Goal: Find specific page/section: Find specific page/section

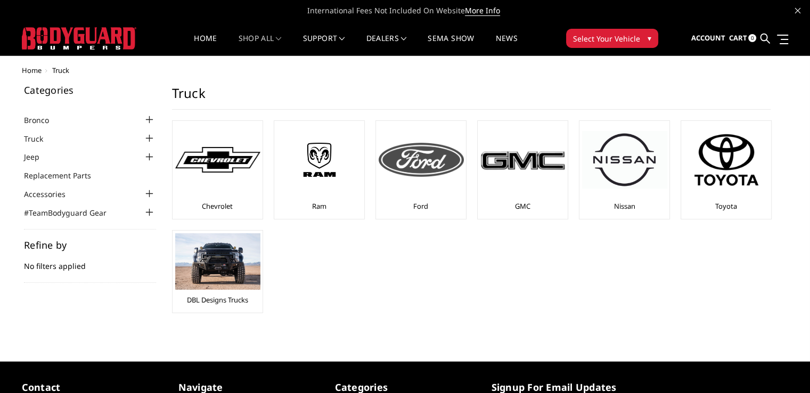
click at [405, 167] on img at bounding box center [421, 160] width 85 height 34
click at [406, 177] on div at bounding box center [421, 160] width 85 height 72
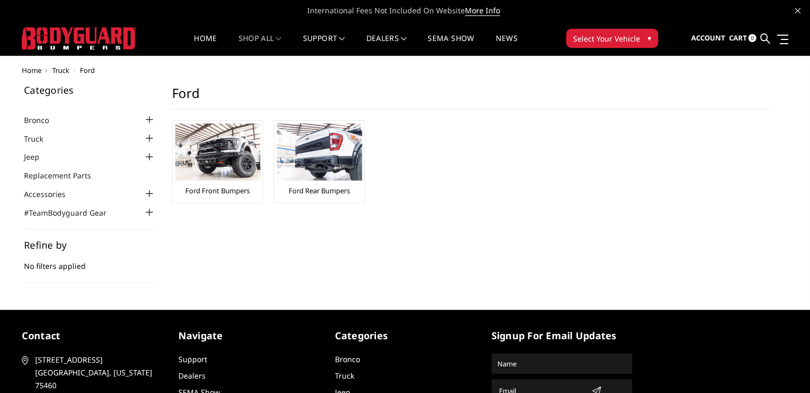
click at [151, 138] on div at bounding box center [149, 138] width 13 height 13
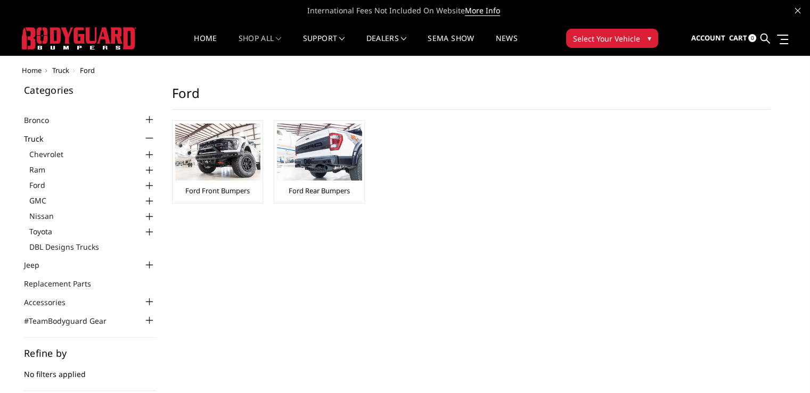
click at [145, 137] on div at bounding box center [149, 138] width 13 height 13
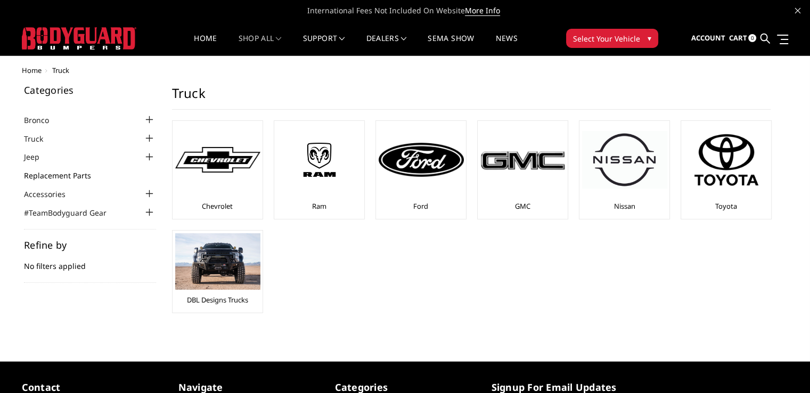
click at [79, 175] on link "Replacement Parts" at bounding box center [64, 175] width 80 height 11
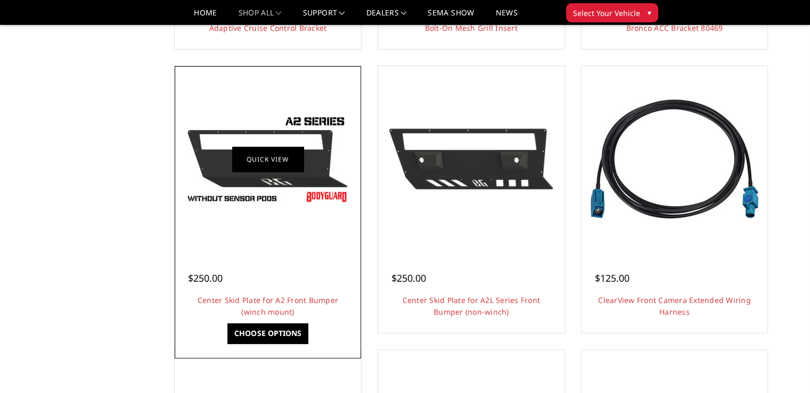
scroll to position [319, 0]
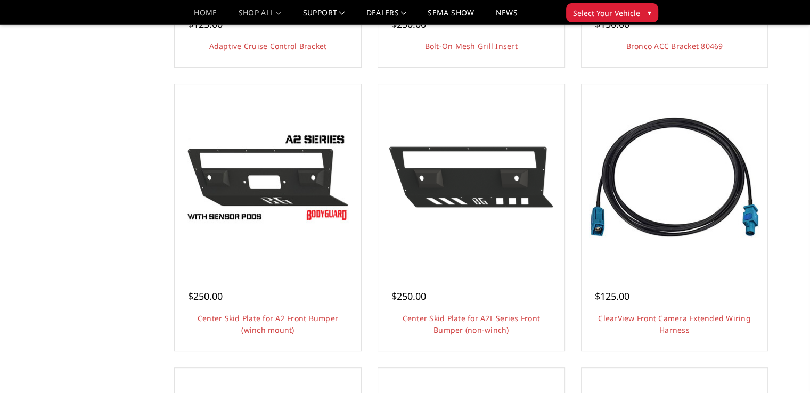
click at [205, 13] on link "Home" at bounding box center [205, 16] width 23 height 15
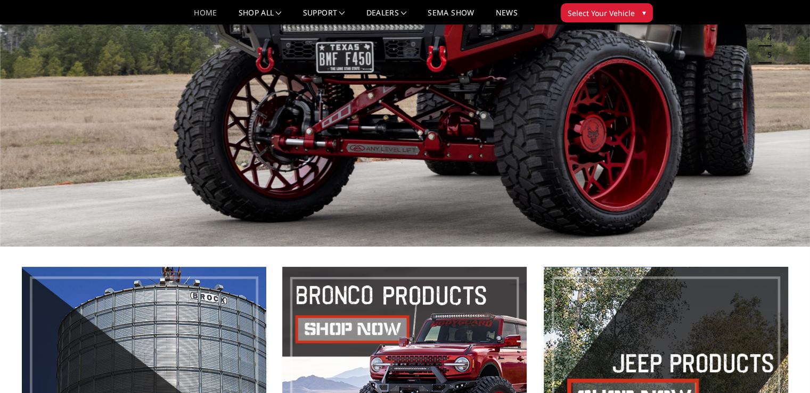
scroll to position [160, 0]
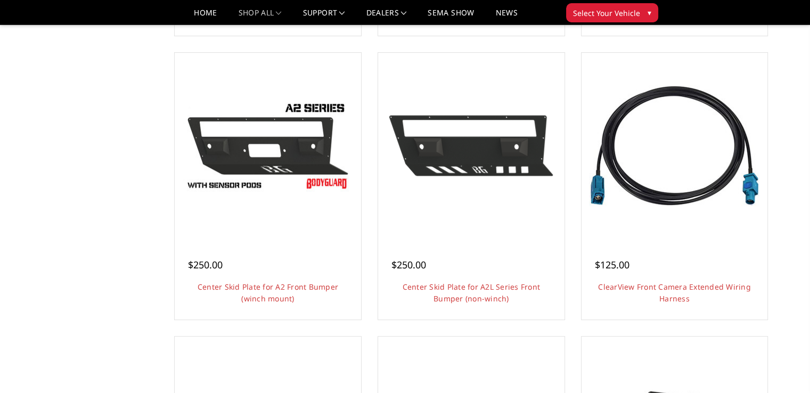
scroll to position [319, 0]
